Goal: Information Seeking & Learning: Learn about a topic

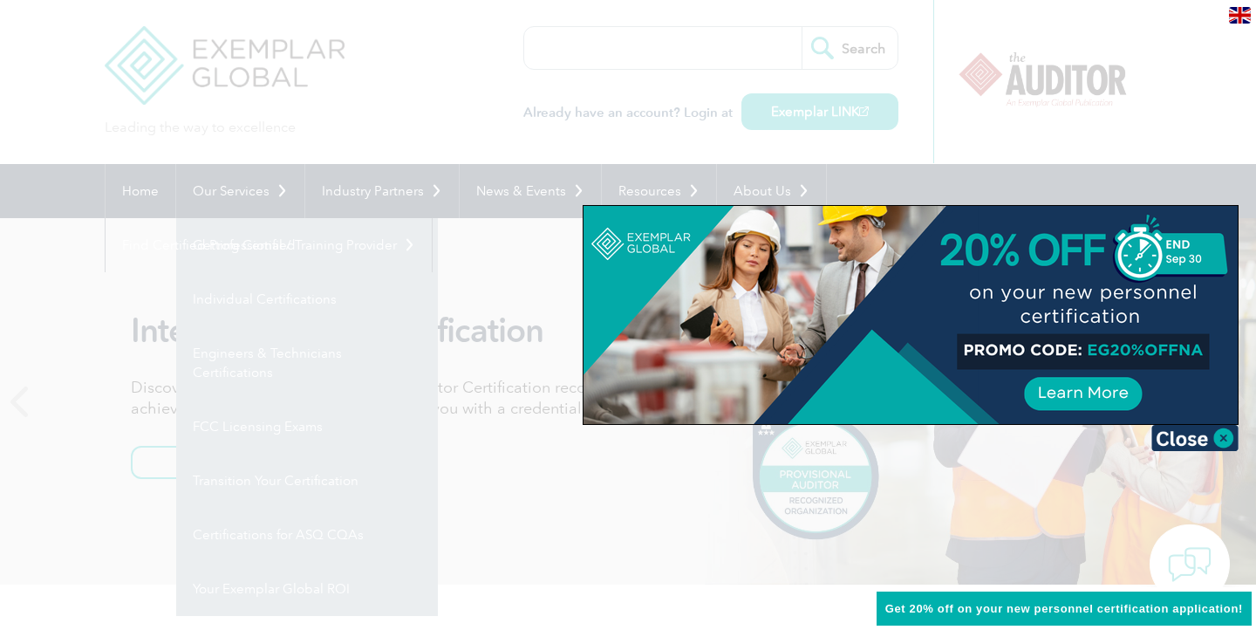
click at [141, 278] on div at bounding box center [628, 315] width 1256 height 630
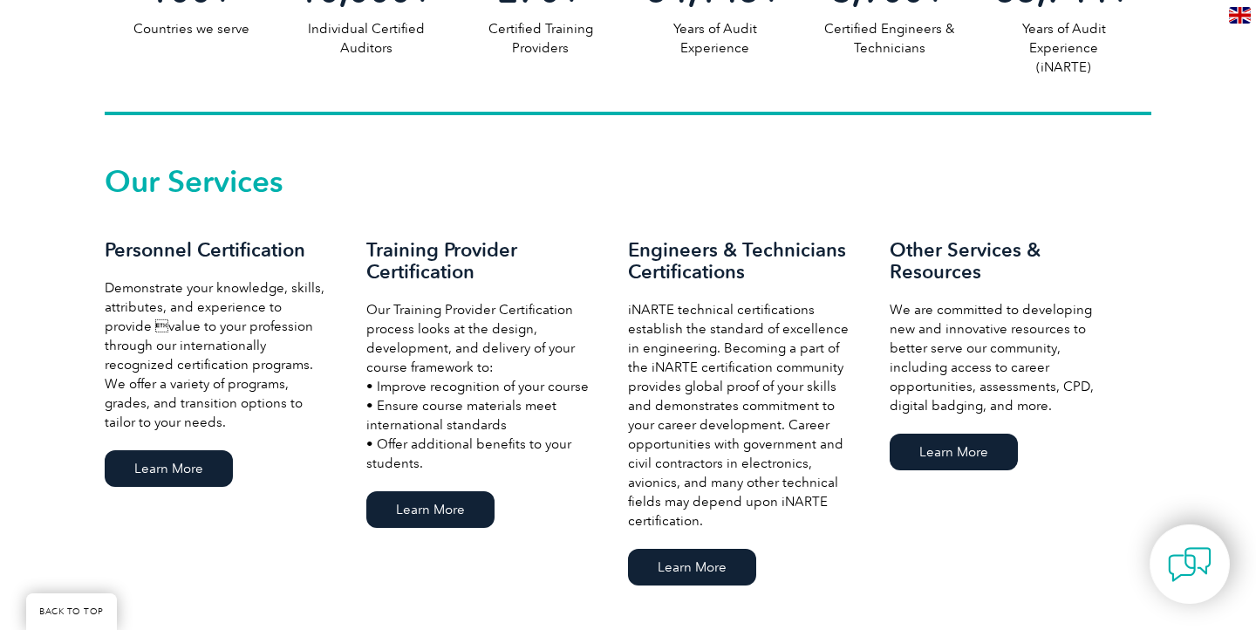
scroll to position [1091, 0]
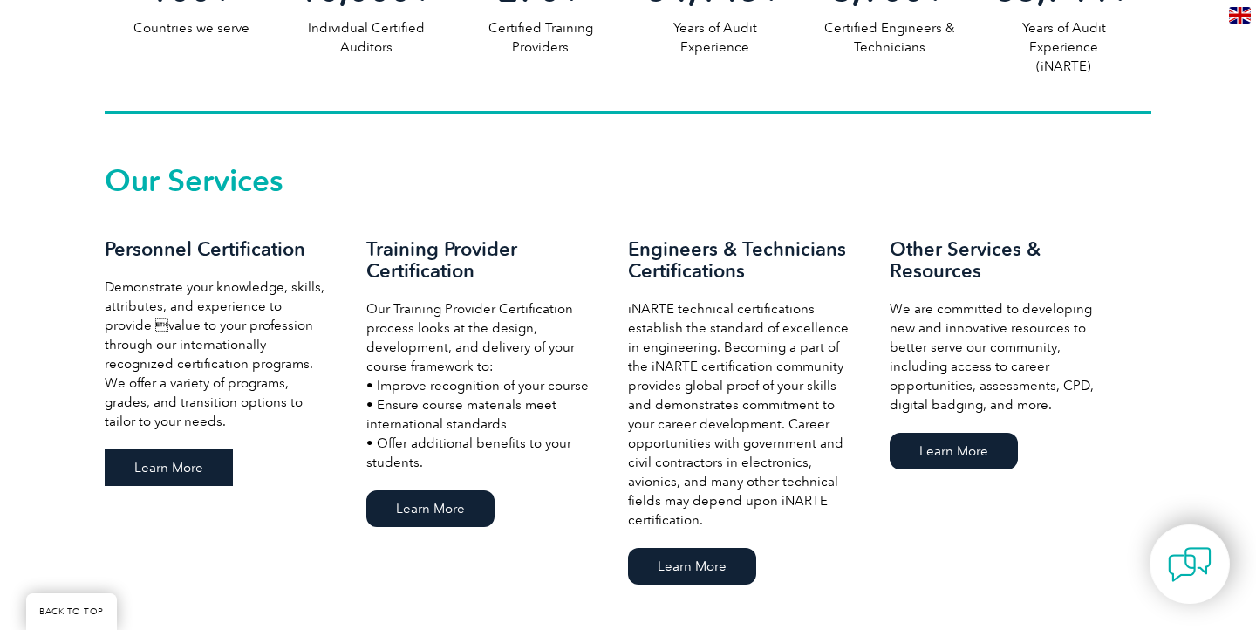
click at [161, 472] on link "Learn More" at bounding box center [169, 467] width 128 height 37
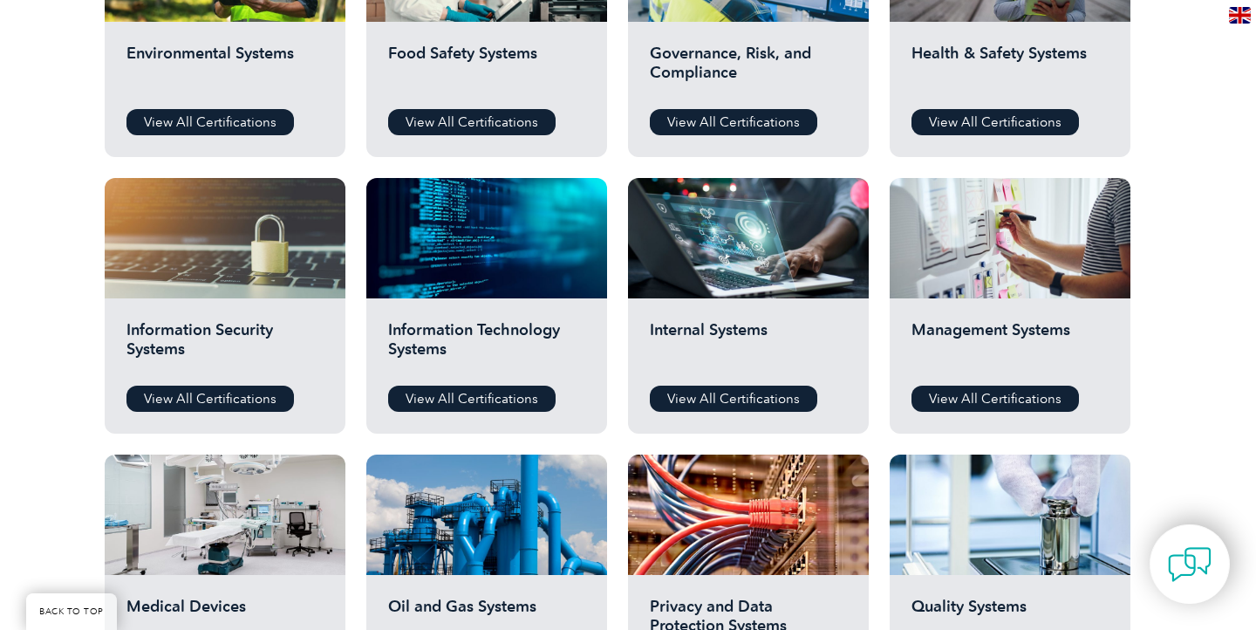
scroll to position [761, 0]
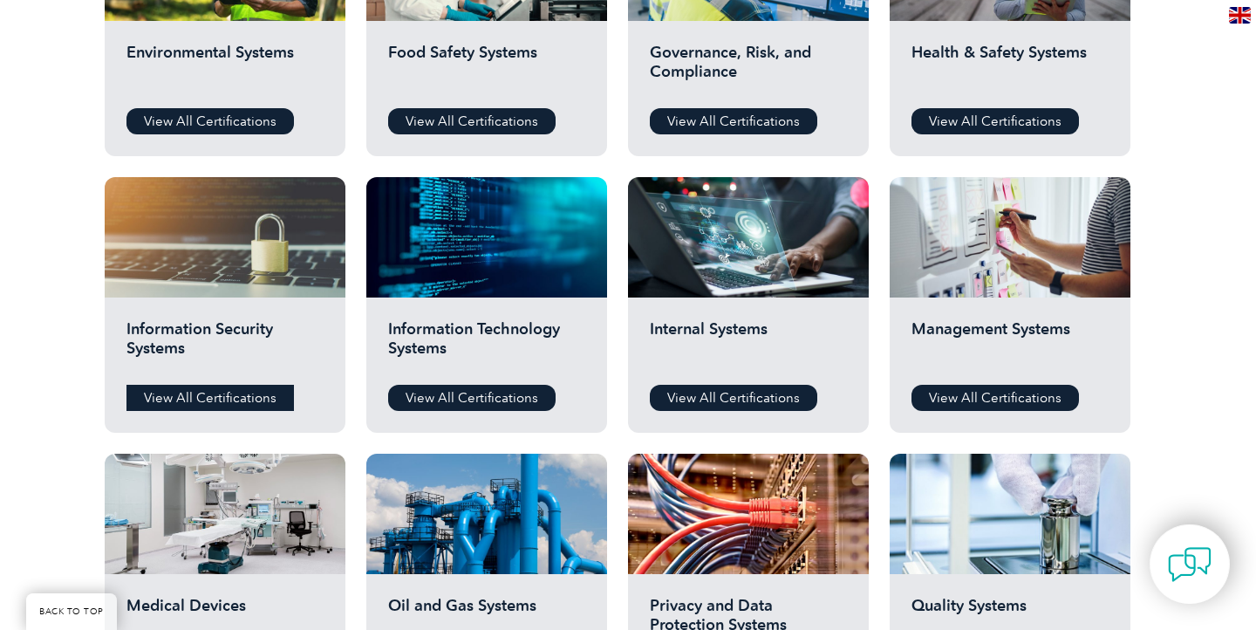
click at [200, 399] on link "View All Certifications" at bounding box center [209, 398] width 167 height 26
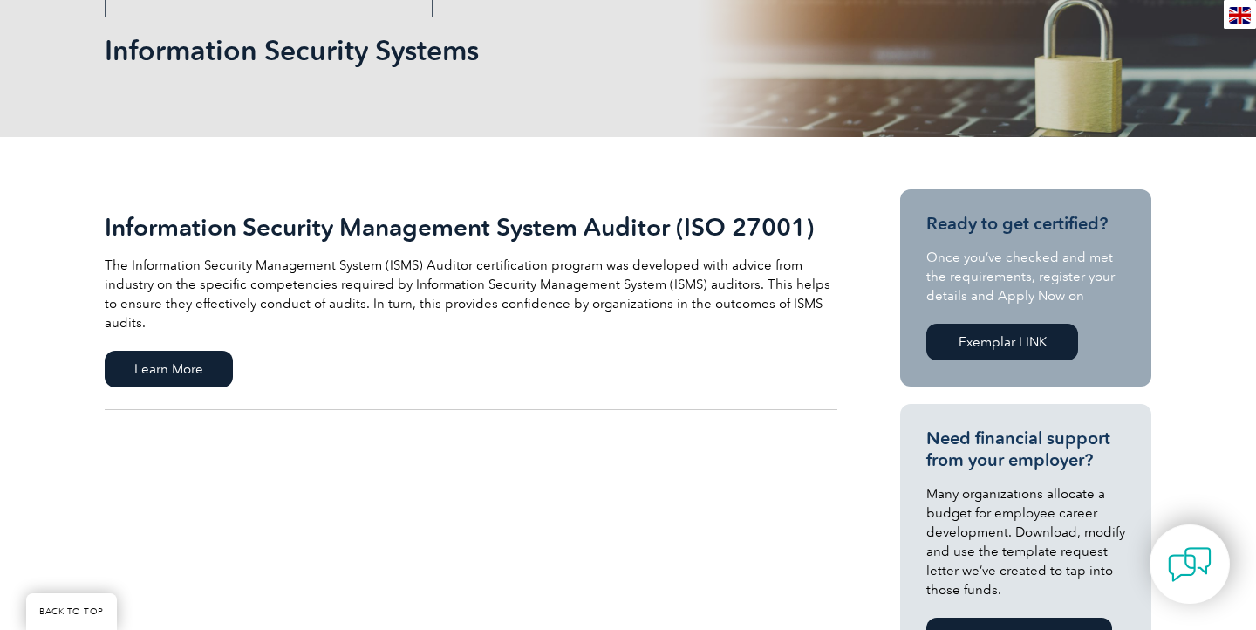
scroll to position [187, 0]
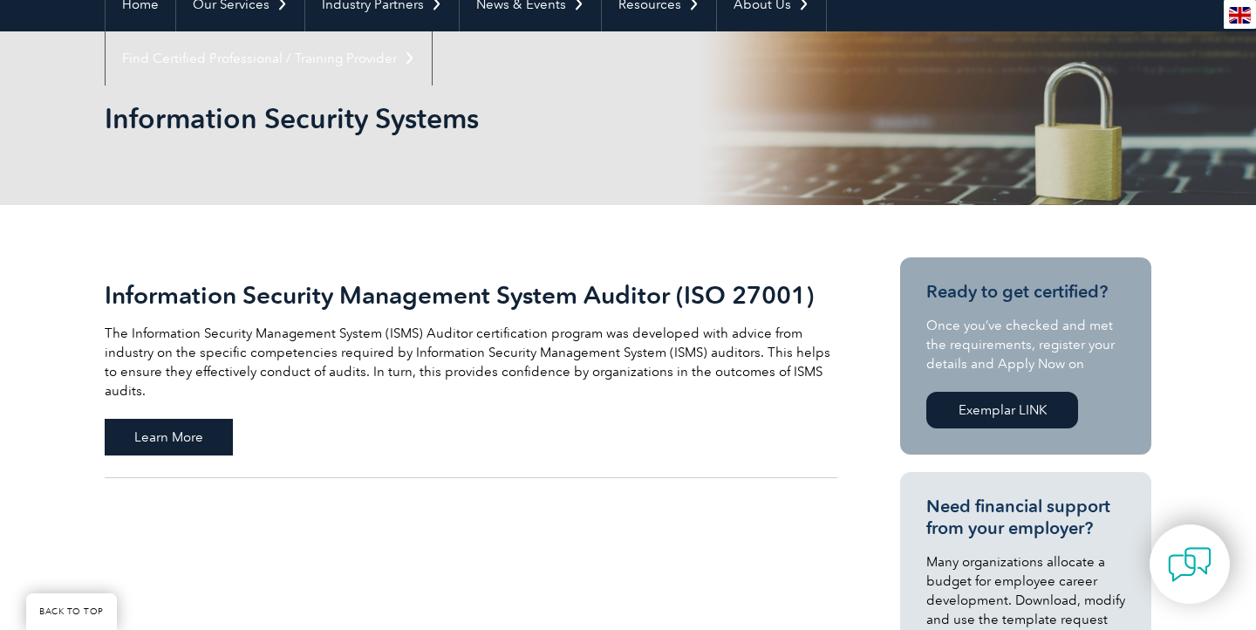
click at [174, 420] on span "Learn More" at bounding box center [169, 437] width 128 height 37
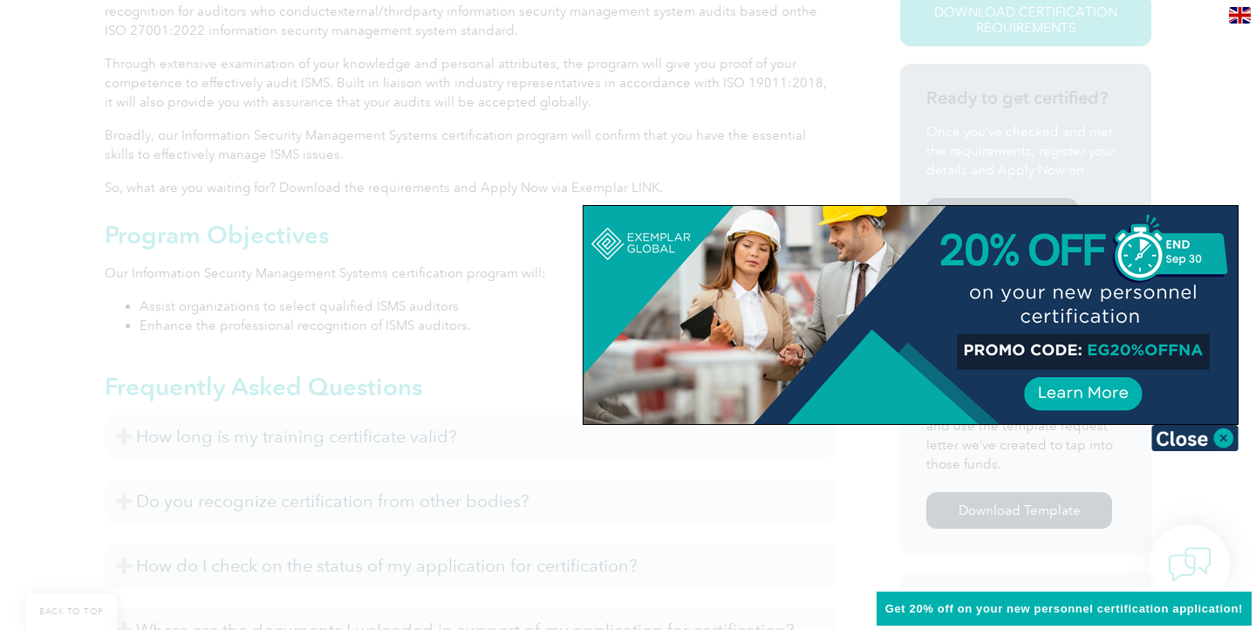
scroll to position [540, 0]
click at [1232, 444] on img at bounding box center [1194, 438] width 87 height 26
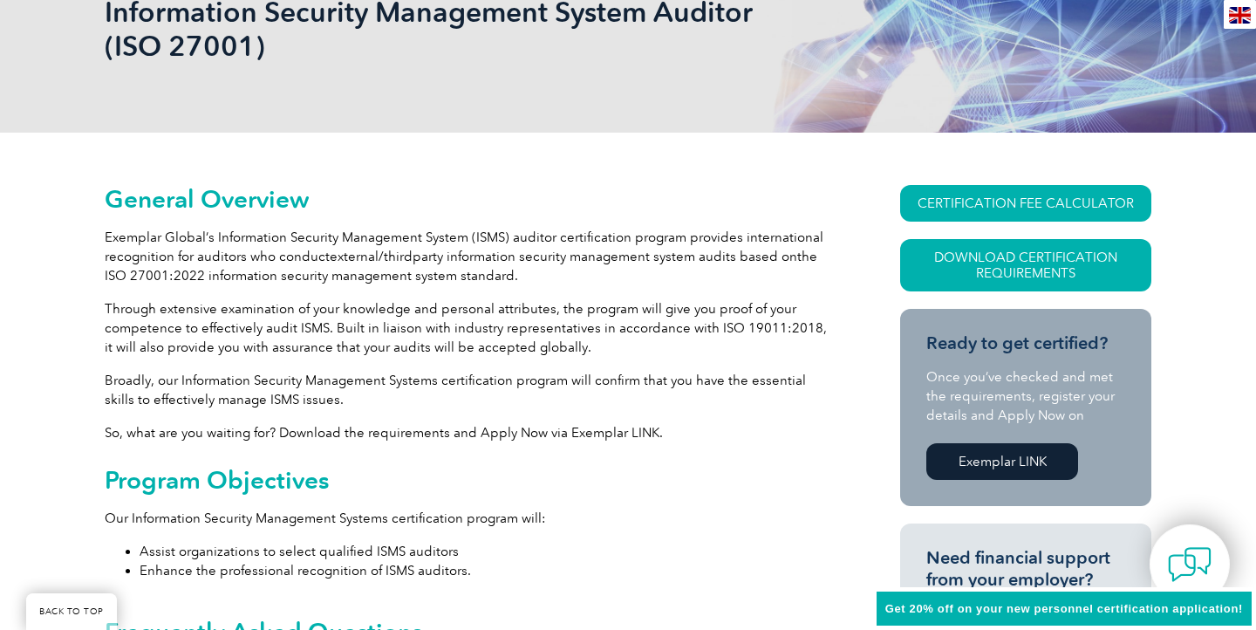
scroll to position [291, 0]
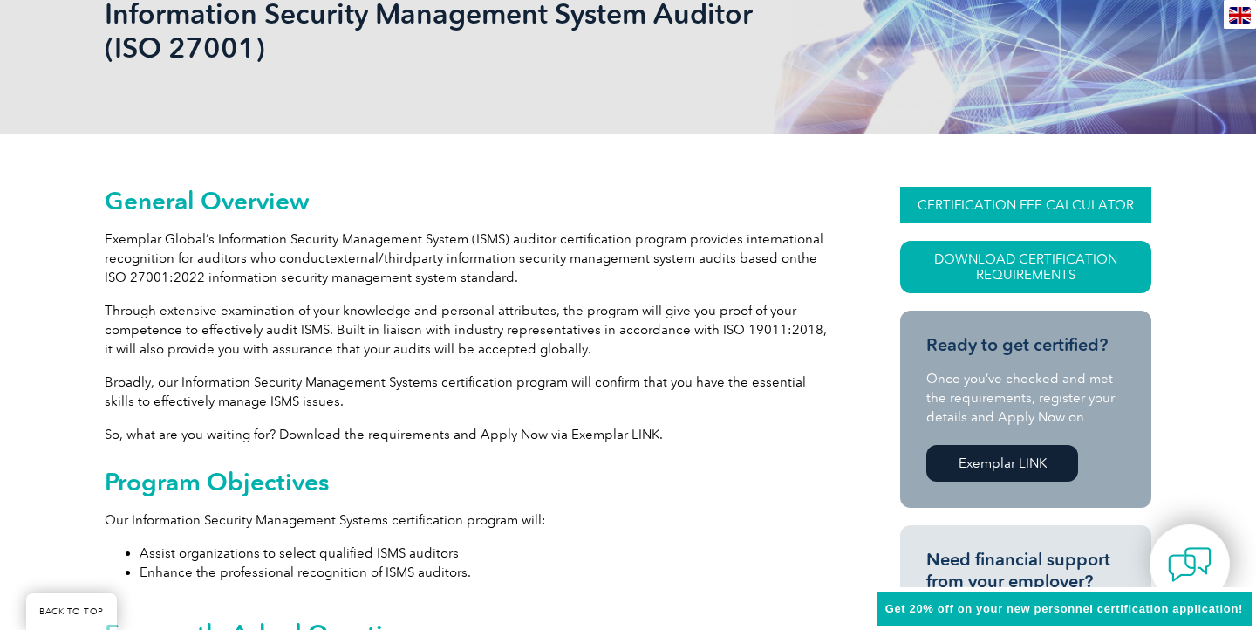
click at [973, 202] on link "CERTIFICATION FEE CALCULATOR" at bounding box center [1025, 205] width 251 height 37
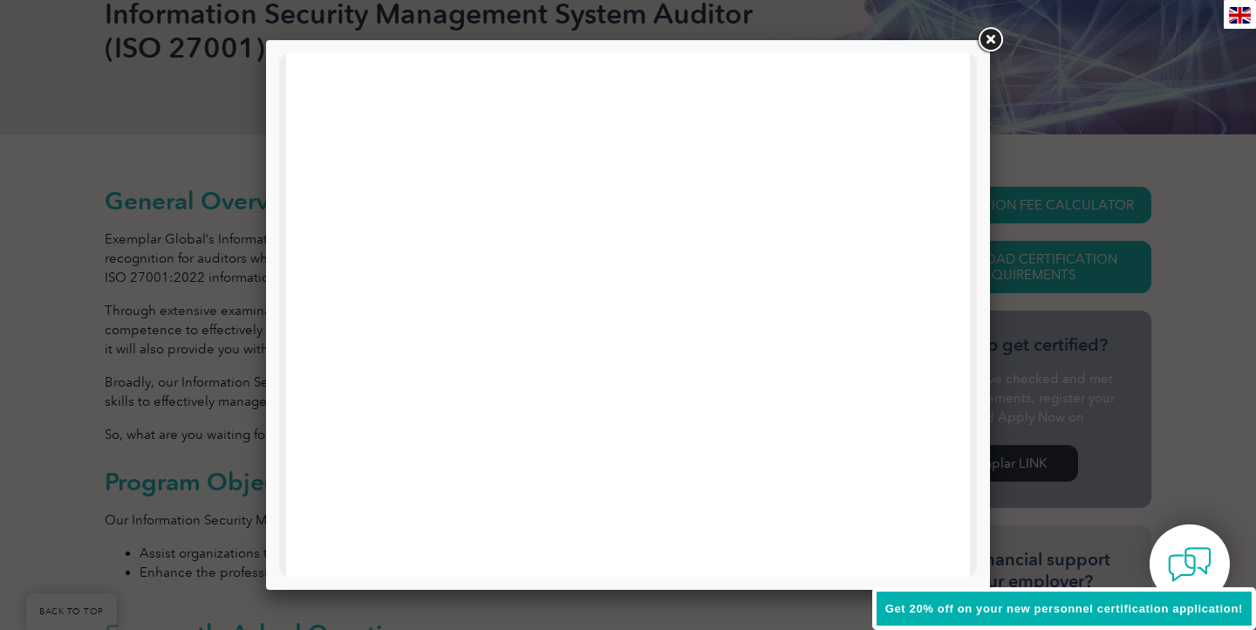
scroll to position [832, 0]
click at [68, 400] on div at bounding box center [628, 315] width 1256 height 630
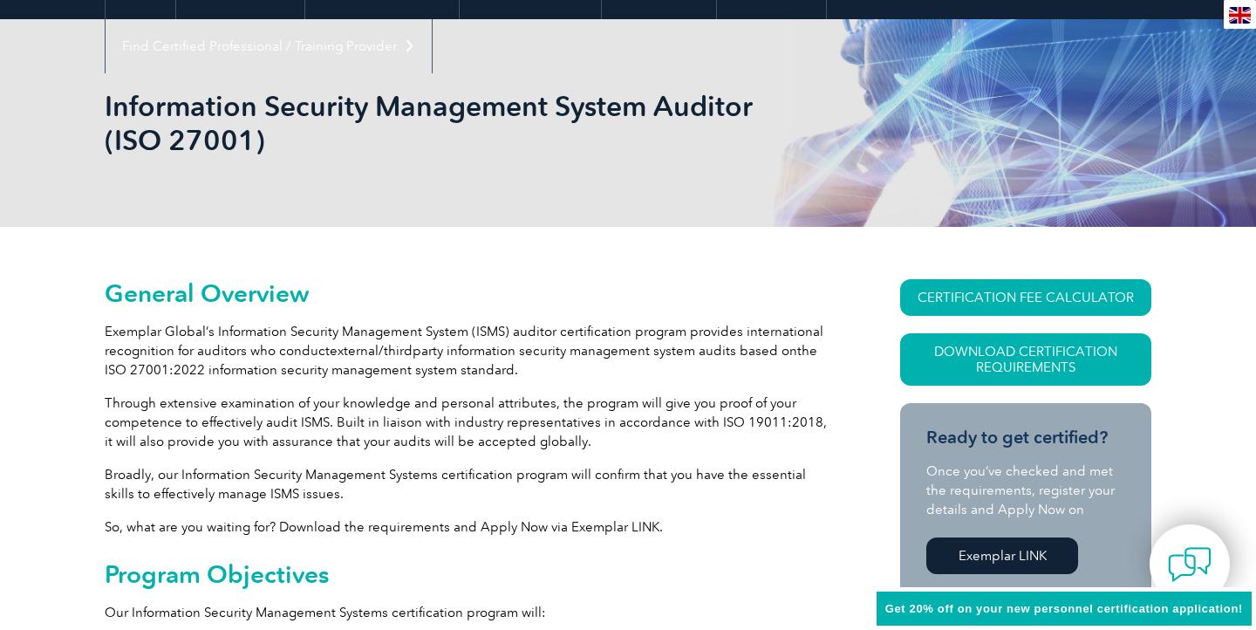
scroll to position [0, 0]
